Goal: Navigation & Orientation: Find specific page/section

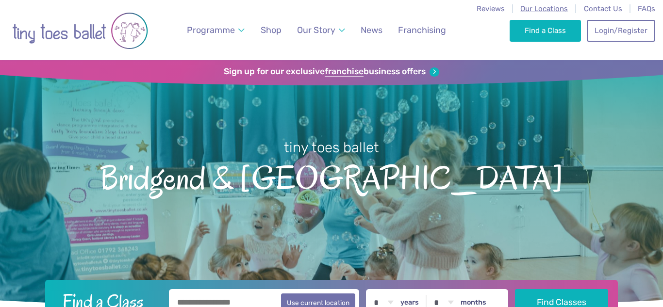
click at [540, 11] on span "Our Locations" at bounding box center [544, 8] width 48 height 9
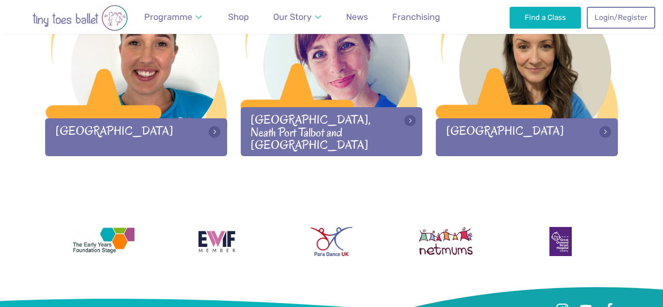
scroll to position [1422, 0]
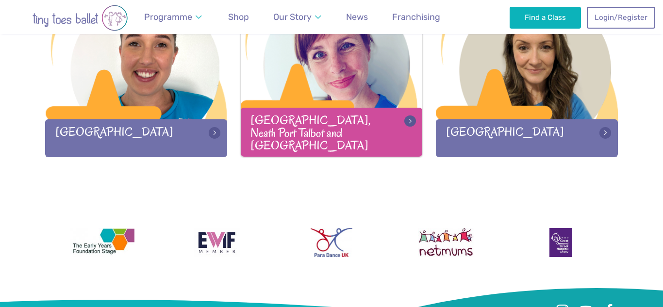
click at [381, 128] on div "Swansea, Neath Port Talbot and Llanelli" at bounding box center [332, 132] width 182 height 49
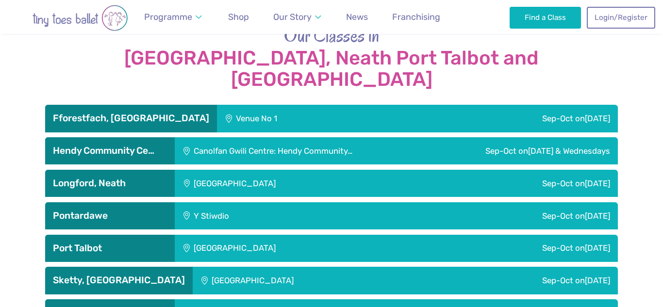
scroll to position [1610, 0]
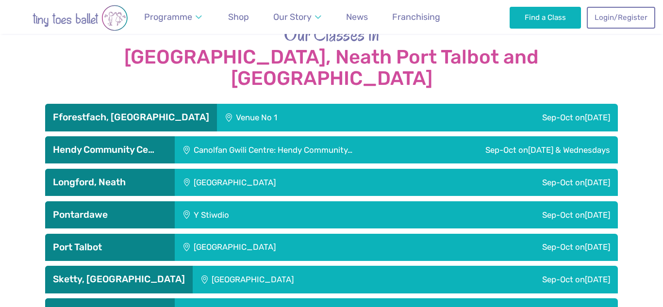
click at [146, 104] on div "Fforestfach, [GEOGRAPHIC_DATA]" at bounding box center [131, 117] width 172 height 27
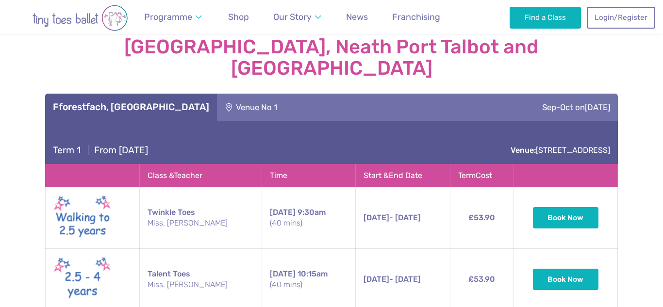
scroll to position [1618, 0]
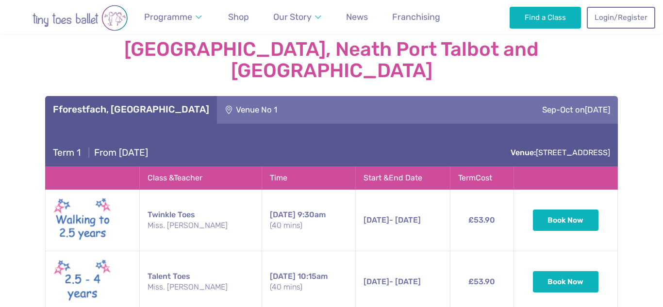
click at [153, 104] on h3 "Fforestfach, Swansea" at bounding box center [131, 110] width 156 height 12
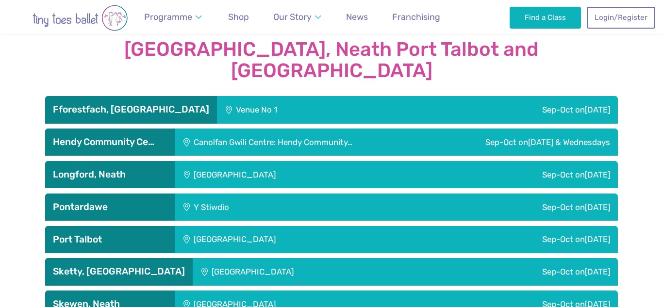
click at [159, 136] on h3 "Hendy Community Ce…" at bounding box center [110, 142] width 114 height 12
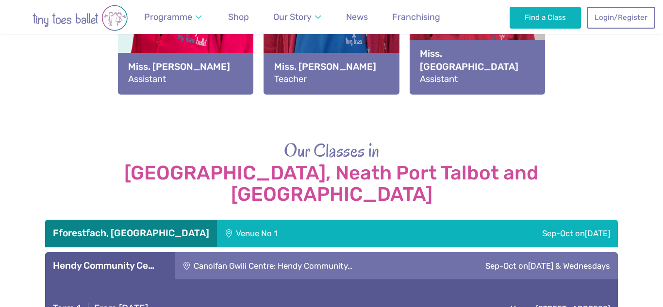
scroll to position [1479, 0]
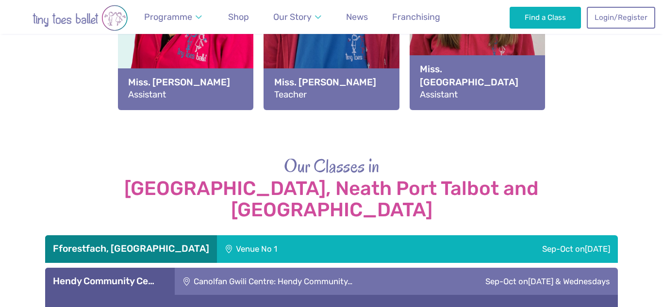
click at [151, 243] on h3 "Fforestfach, Swansea" at bounding box center [131, 249] width 156 height 12
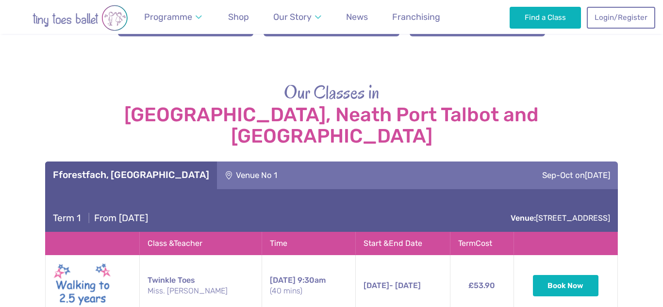
scroll to position [1540, 0]
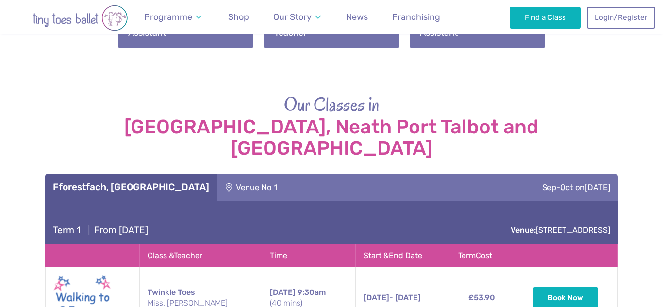
click at [162, 181] on h3 "Fforestfach, Swansea" at bounding box center [131, 187] width 156 height 12
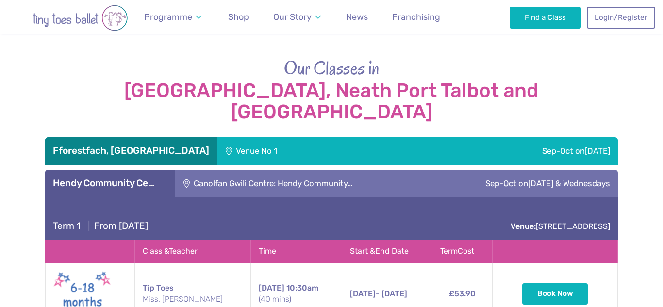
scroll to position [1573, 0]
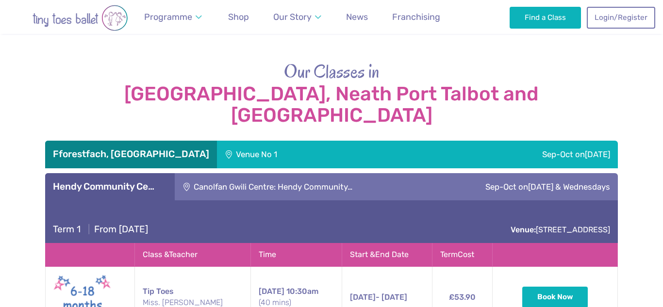
click at [149, 181] on h3 "Hendy Community Ce…" at bounding box center [110, 187] width 114 height 12
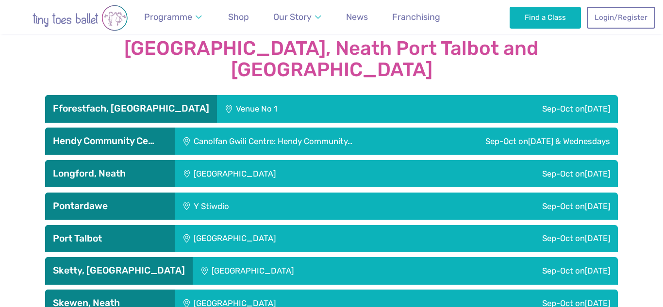
scroll to position [1621, 0]
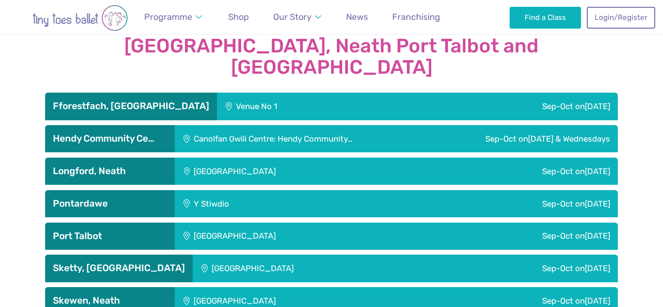
click at [158, 165] on h3 "Longford, Neath" at bounding box center [110, 171] width 114 height 12
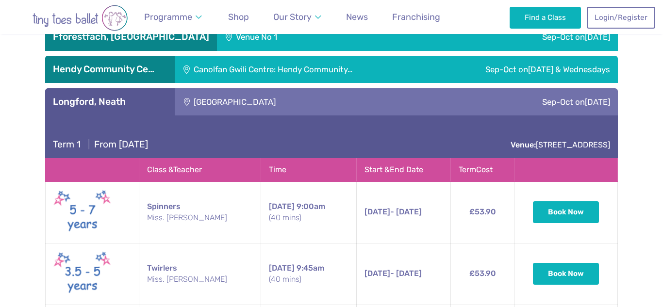
scroll to position [1690, 0]
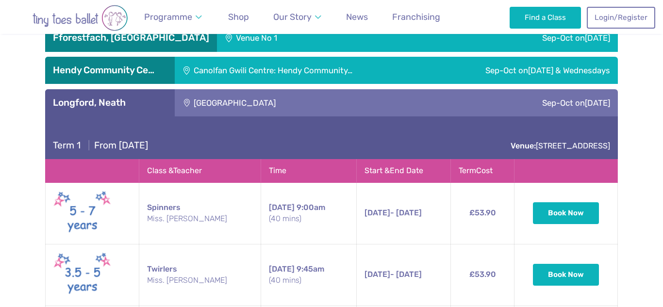
click at [136, 97] on h3 "Longford, Neath" at bounding box center [110, 103] width 114 height 12
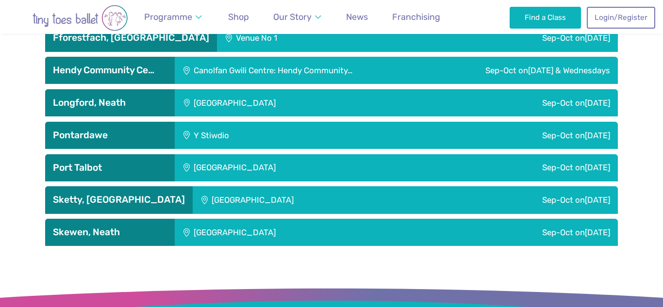
click at [143, 130] on h3 "Pontardawe" at bounding box center [110, 136] width 114 height 12
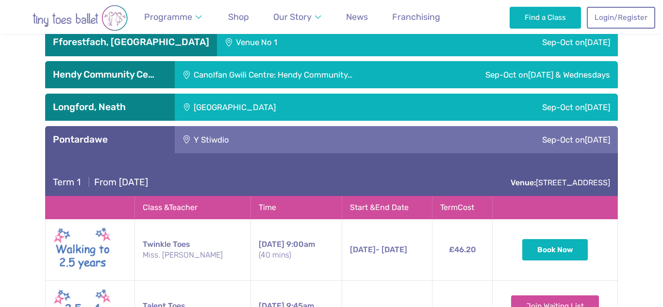
scroll to position [1685, 0]
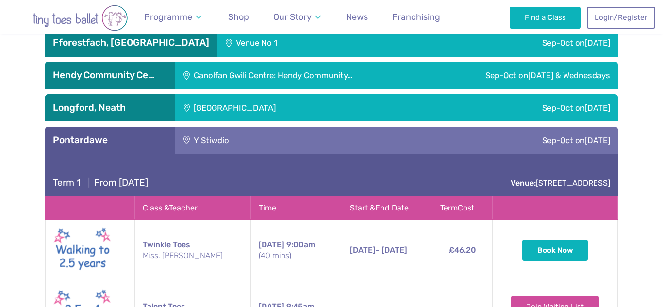
click at [143, 134] on h3 "Pontardawe" at bounding box center [110, 140] width 114 height 12
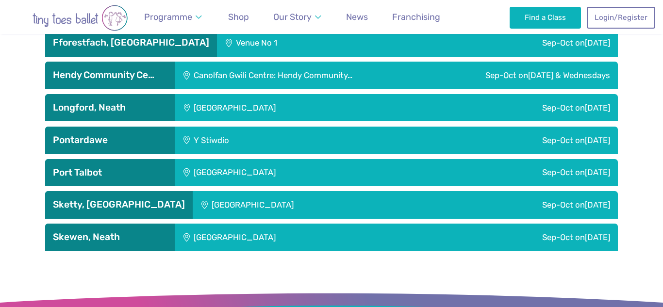
click at [144, 167] on h3 "Port Talbot" at bounding box center [110, 173] width 114 height 12
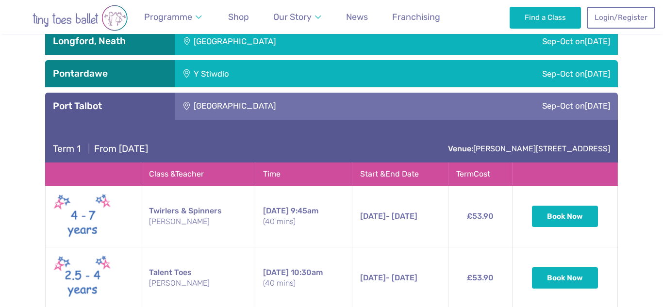
scroll to position [1750, 0]
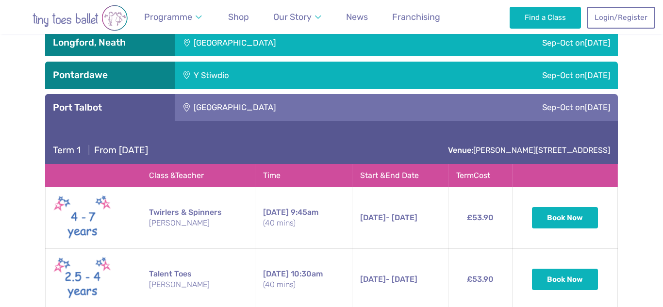
click at [140, 102] on h3 "Port Talbot" at bounding box center [110, 108] width 114 height 12
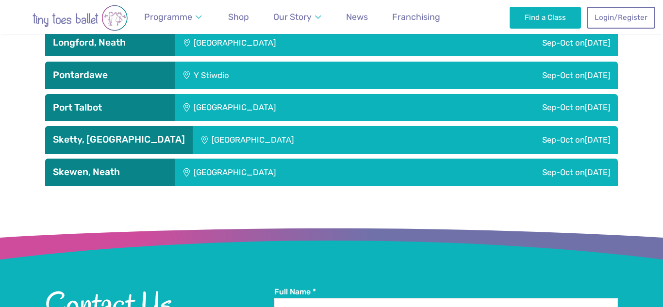
click at [159, 134] on h3 "Sketty, Swansea" at bounding box center [119, 140] width 132 height 12
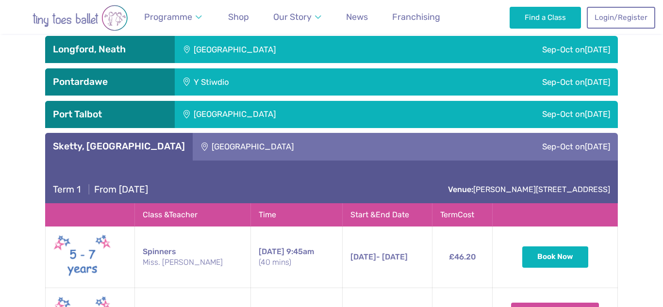
scroll to position [1731, 0]
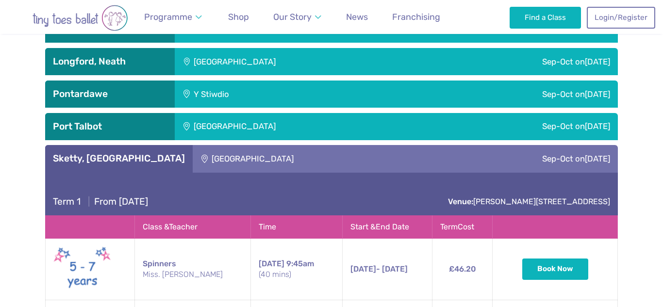
click at [154, 153] on h3 "Sketty, Swansea" at bounding box center [119, 159] width 132 height 12
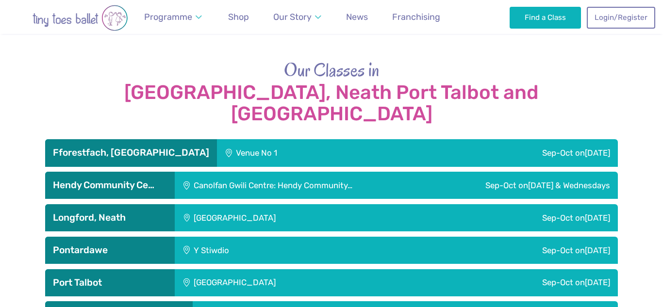
scroll to position [1561, 0]
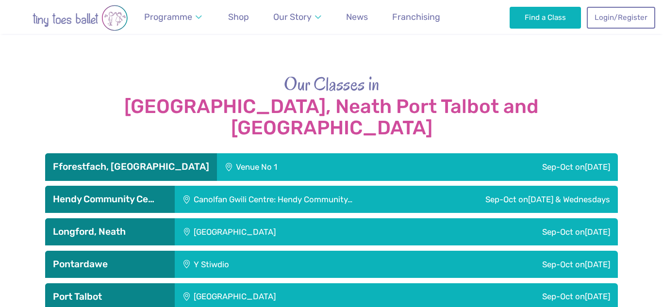
click at [162, 194] on h3 "Hendy Community Ce…" at bounding box center [110, 200] width 114 height 12
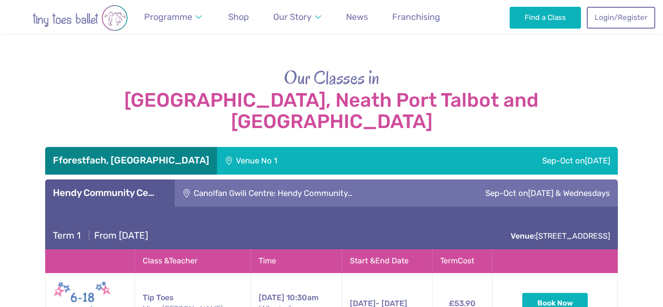
scroll to position [1569, 0]
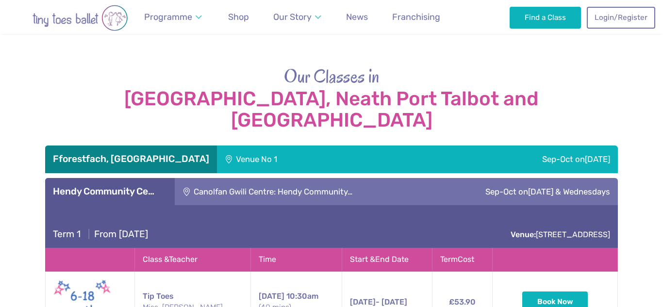
click at [115, 178] on div "Hendy Community Ce…" at bounding box center [110, 191] width 130 height 27
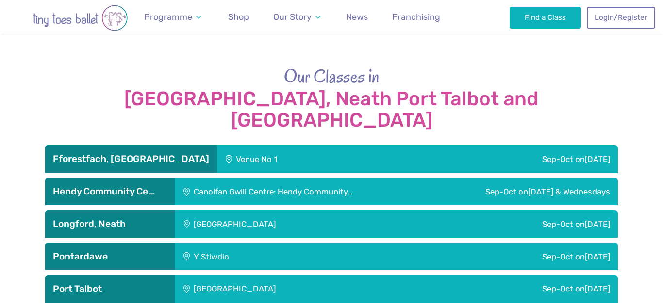
click at [118, 218] on h3 "Longford, Neath" at bounding box center [110, 224] width 114 height 12
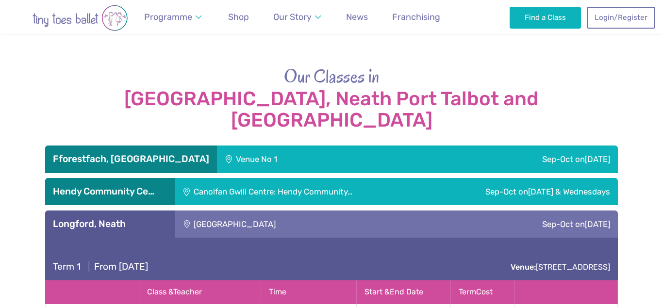
click at [100, 211] on div "Longford, Neath" at bounding box center [110, 224] width 130 height 27
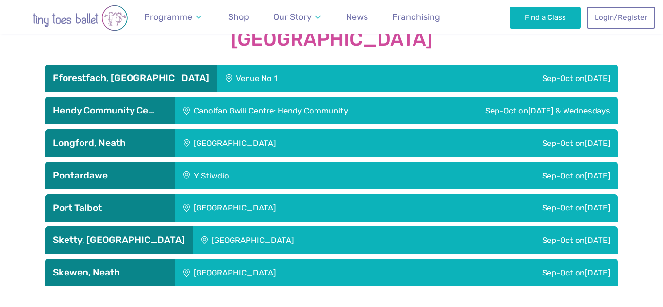
scroll to position [1655, 0]
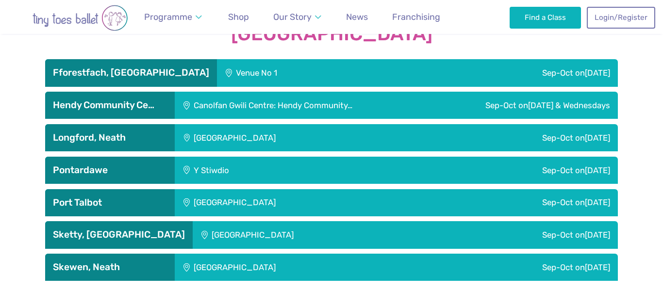
click at [132, 164] on h3 "Pontardawe" at bounding box center [110, 170] width 114 height 12
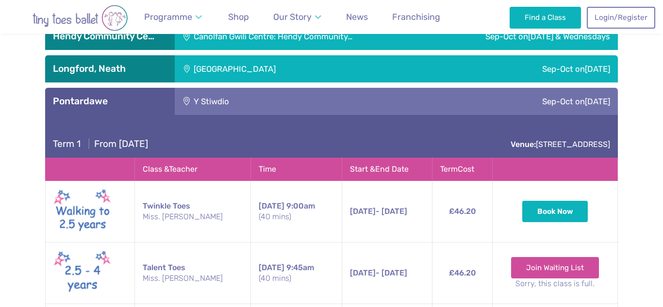
scroll to position [1727, 0]
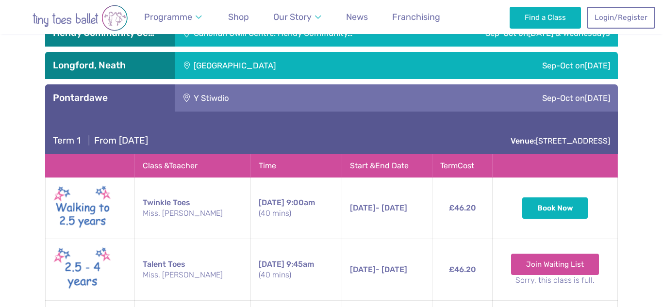
click at [125, 84] on div "Pontardawe" at bounding box center [110, 97] width 130 height 27
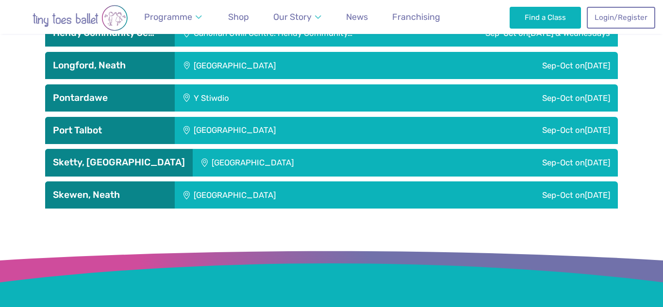
click at [123, 125] on h3 "Port Talbot" at bounding box center [110, 131] width 114 height 12
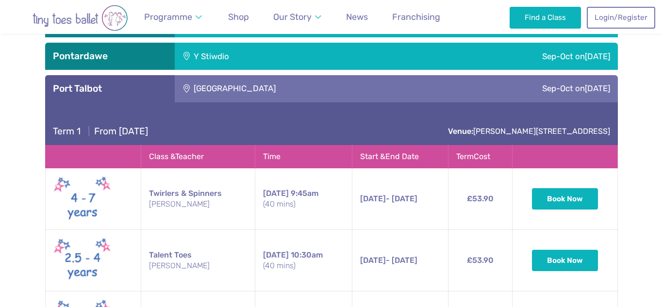
scroll to position [1768, 0]
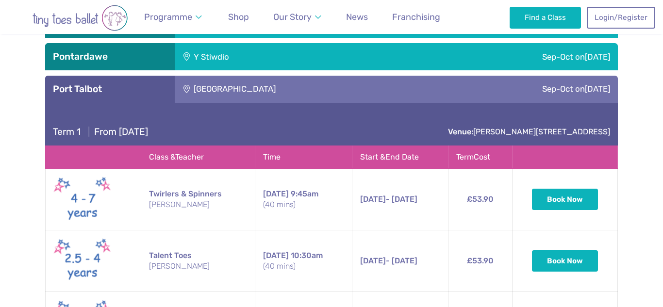
click at [136, 76] on div "Port Talbot" at bounding box center [110, 89] width 130 height 27
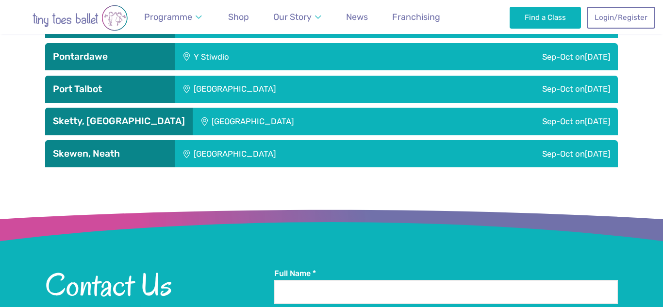
click at [130, 115] on h3 "Sketty, Swansea" at bounding box center [119, 121] width 132 height 12
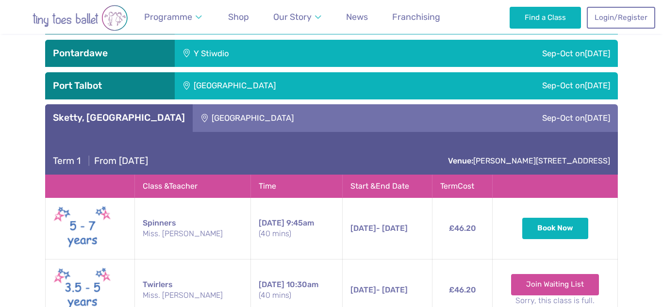
scroll to position [1751, 0]
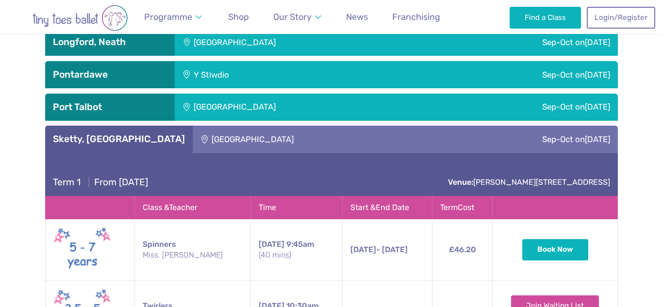
click at [150, 133] on h3 "Sketty, Swansea" at bounding box center [119, 139] width 132 height 12
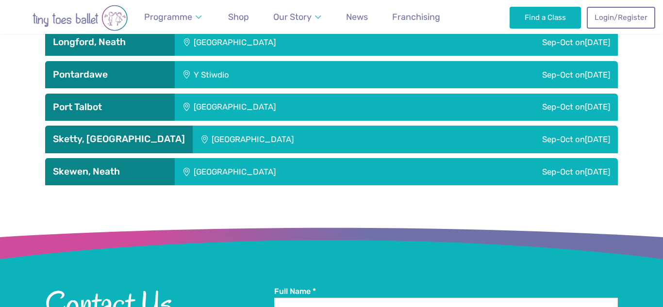
click at [144, 166] on h3 "Skewen, Neath" at bounding box center [110, 172] width 114 height 12
